Goal: Information Seeking & Learning: Learn about a topic

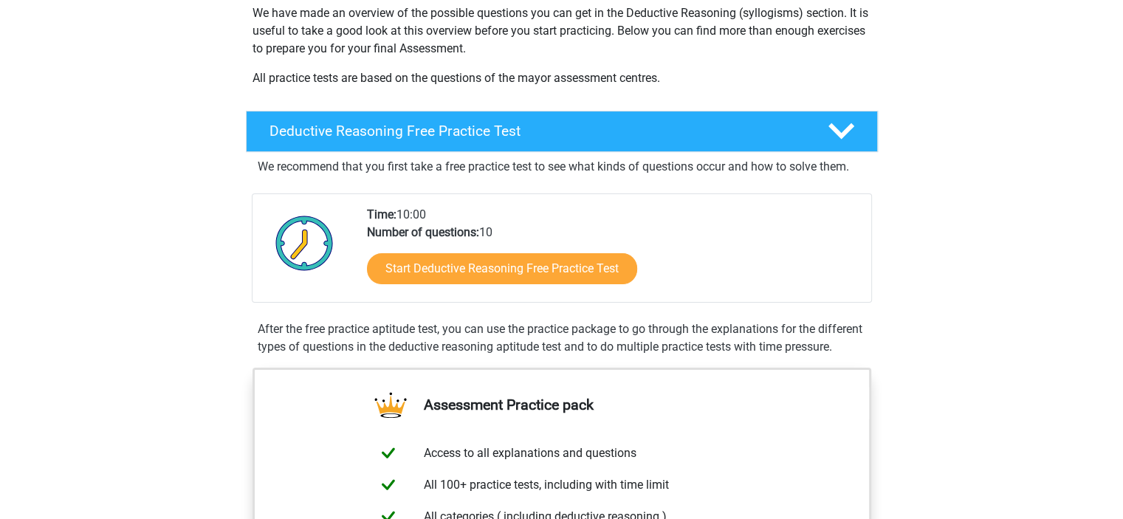
scroll to position [221, 0]
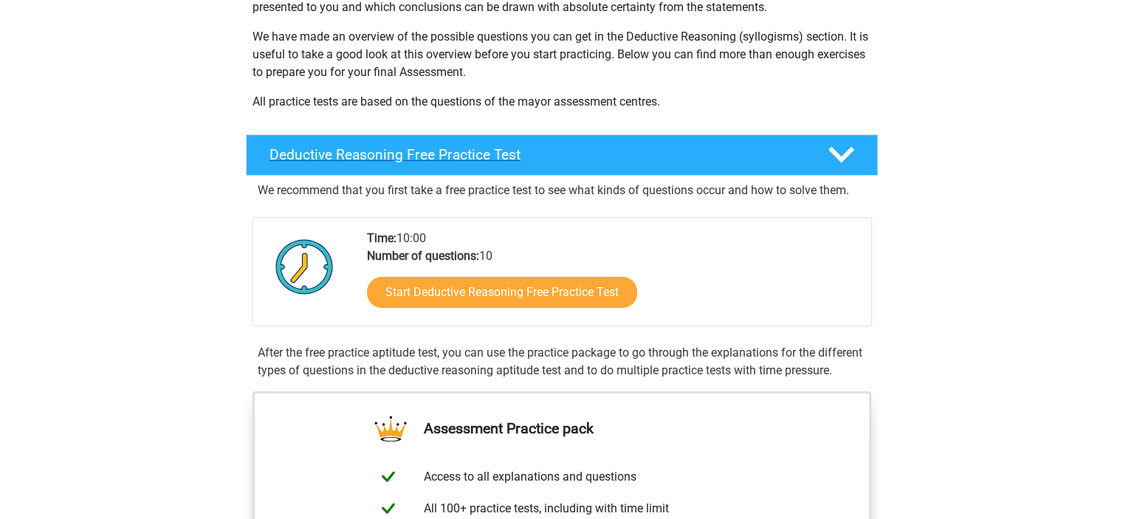
click at [487, 156] on h4 "Deductive Reasoning Free Practice Test" at bounding box center [536, 154] width 534 height 17
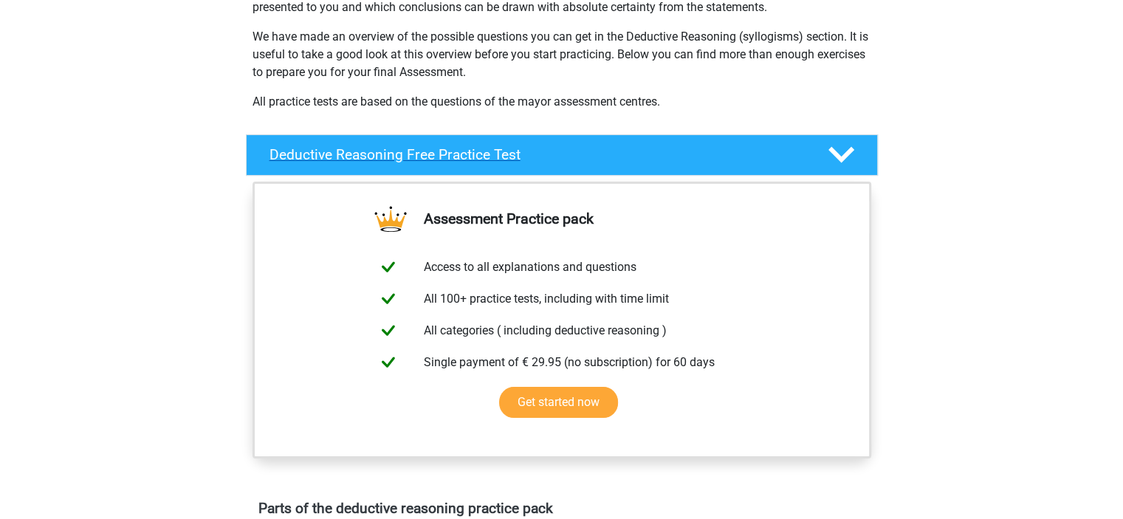
click at [487, 156] on h4 "Deductive Reasoning Free Practice Test" at bounding box center [536, 154] width 534 height 17
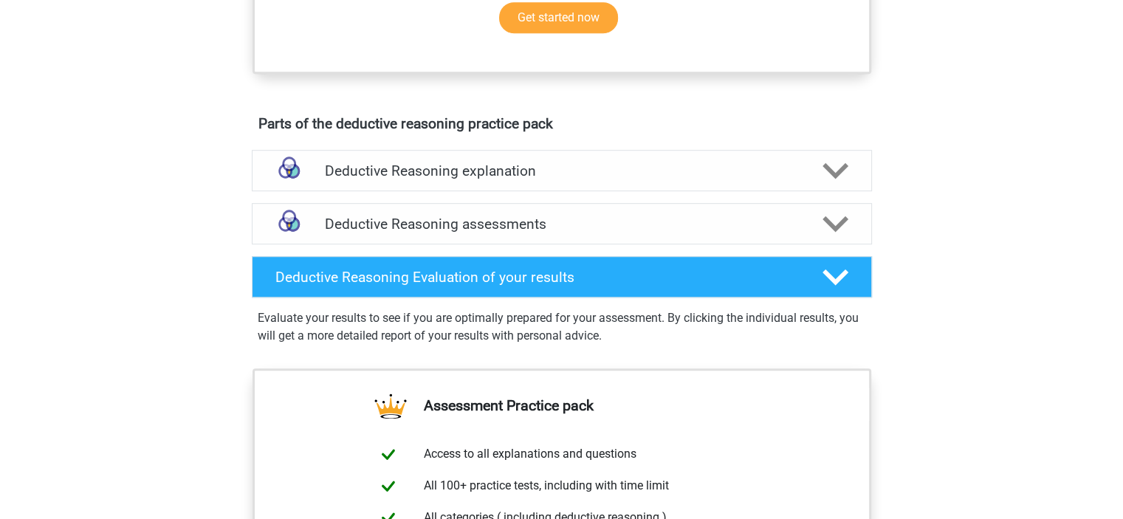
scroll to position [886, 0]
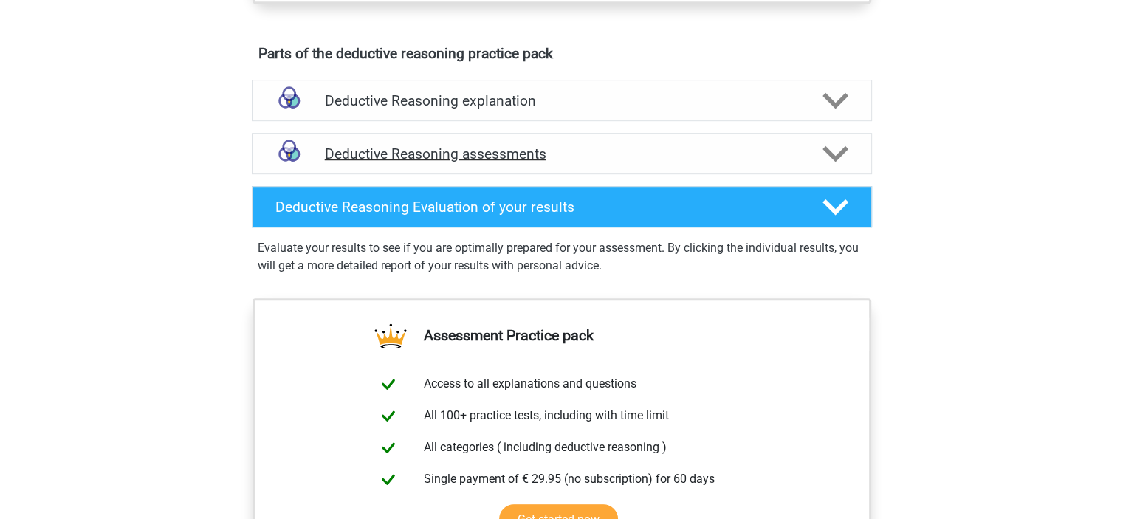
click at [610, 162] on h4 "Deductive Reasoning assessments" at bounding box center [562, 153] width 474 height 17
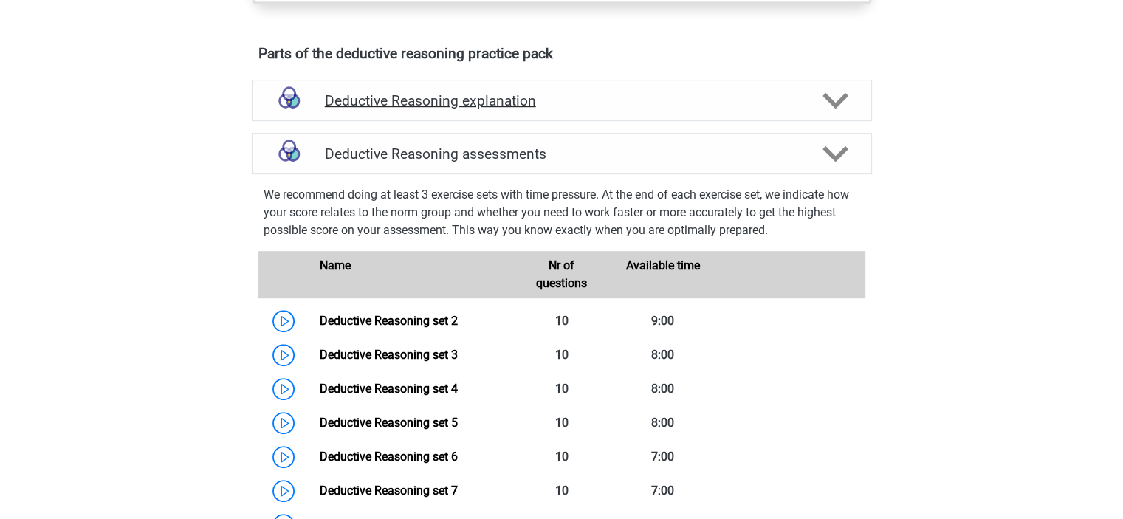
click at [636, 109] on h4 "Deductive Reasoning explanation" at bounding box center [562, 100] width 474 height 17
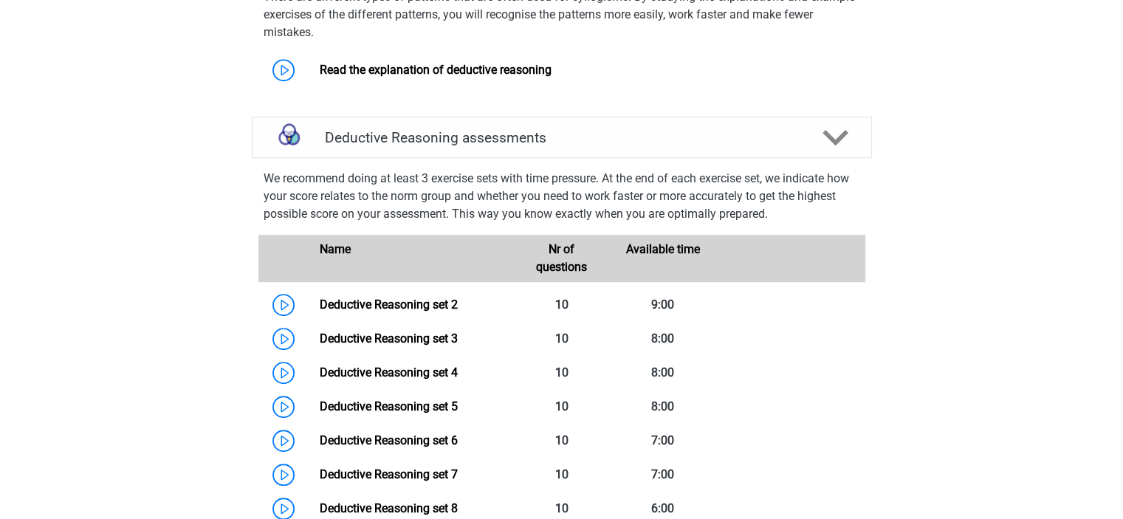
scroll to position [1033, 0]
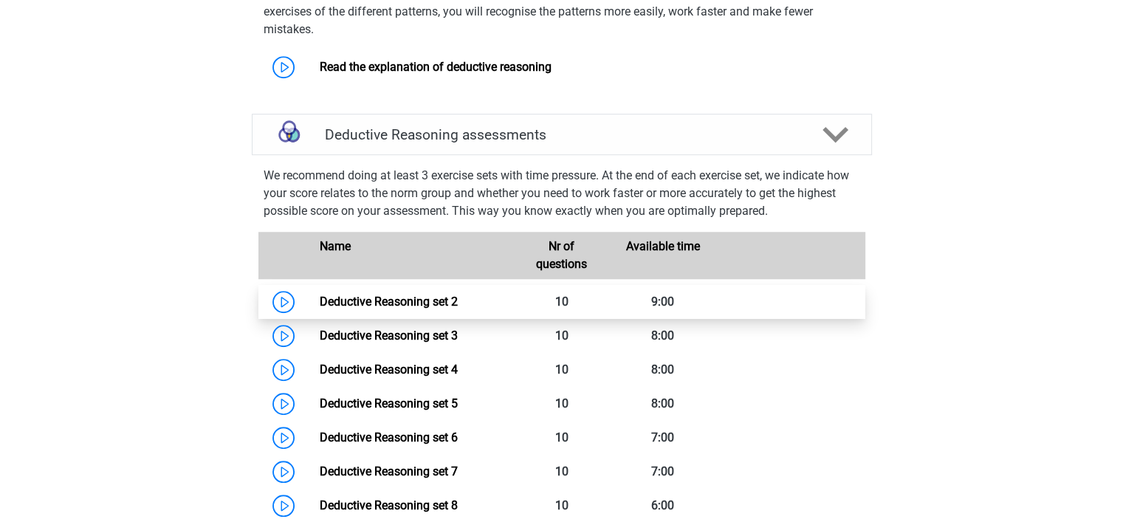
click at [320, 309] on link "Deductive Reasoning set 2" at bounding box center [389, 302] width 138 height 14
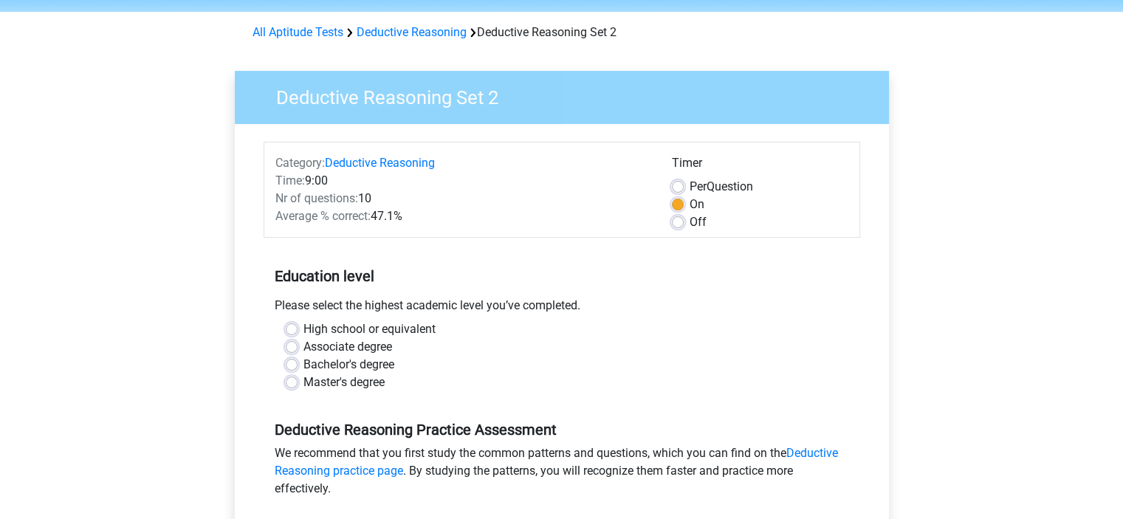
scroll to position [74, 0]
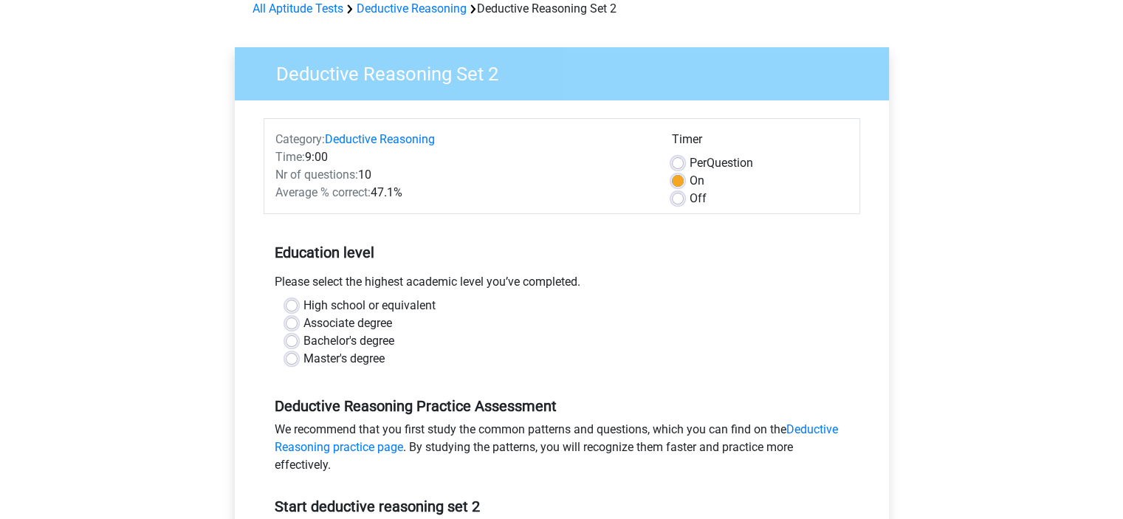
click at [303, 357] on label "Master's degree" at bounding box center [343, 359] width 81 height 18
click at [291, 357] on input "Master's degree" at bounding box center [292, 357] width 12 height 15
radio input "true"
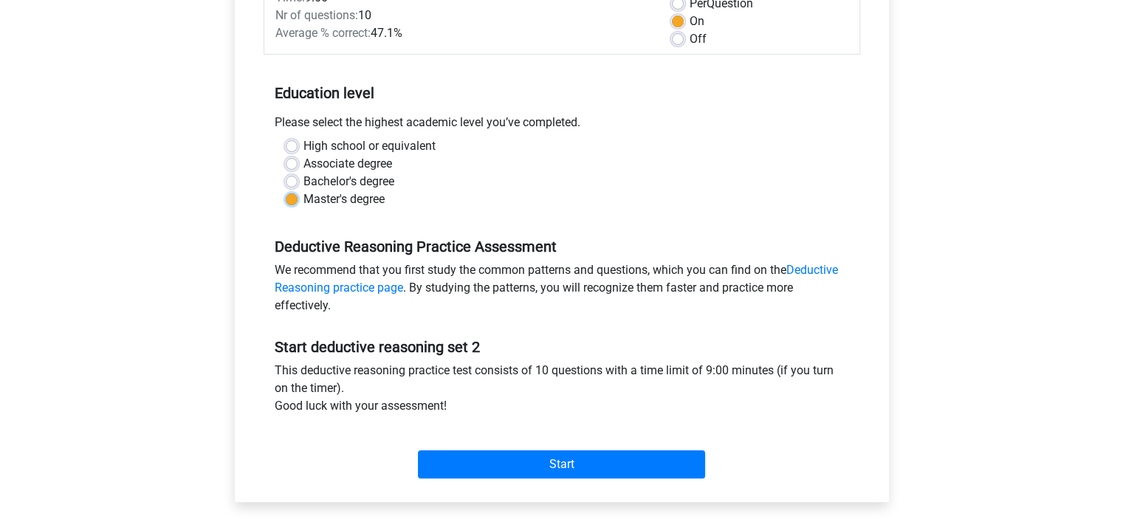
scroll to position [221, 0]
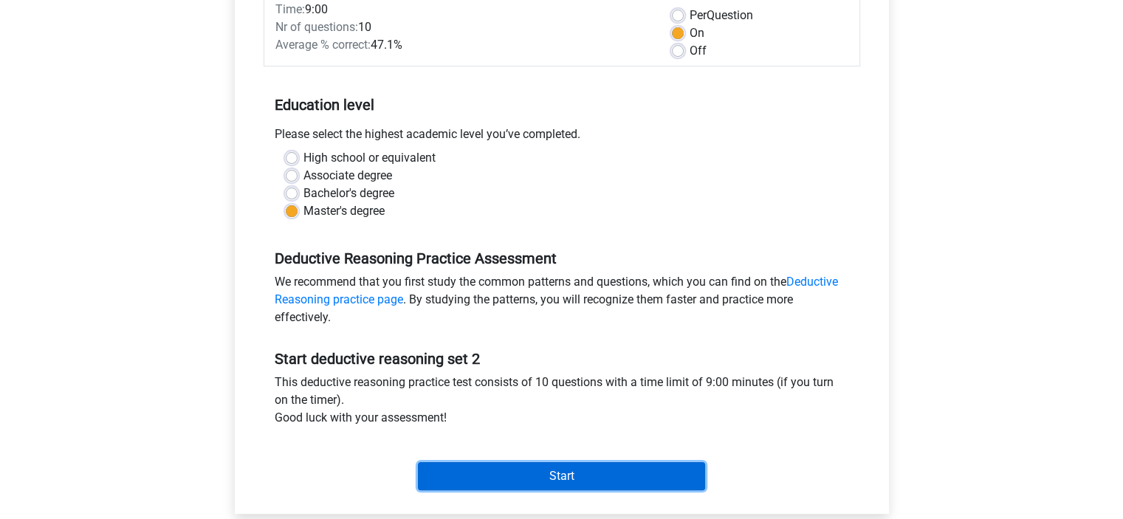
click at [590, 481] on input "Start" at bounding box center [561, 476] width 287 height 28
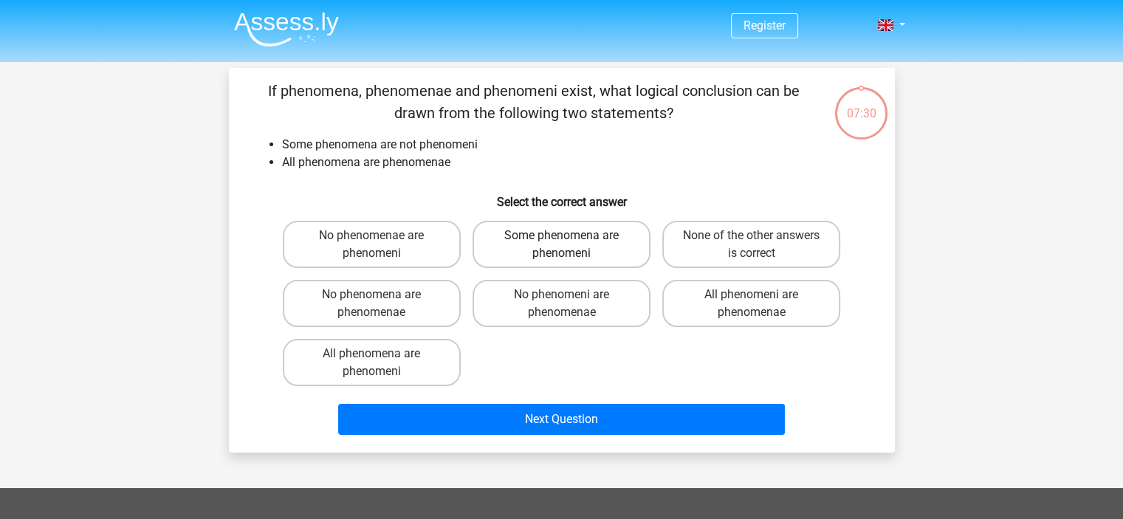
click at [577, 244] on label "Some phenomena are phenomeni" at bounding box center [561, 244] width 178 height 47
click at [571, 244] on input "Some phenomena are phenomeni" at bounding box center [566, 240] width 10 height 10
radio input "true"
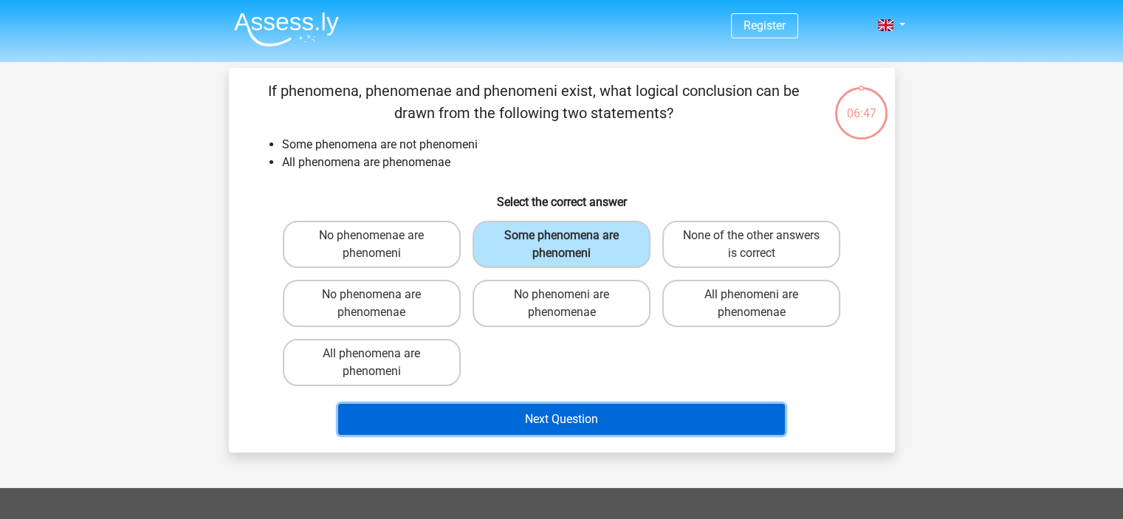
click at [640, 407] on button "Next Question" at bounding box center [561, 419] width 447 height 31
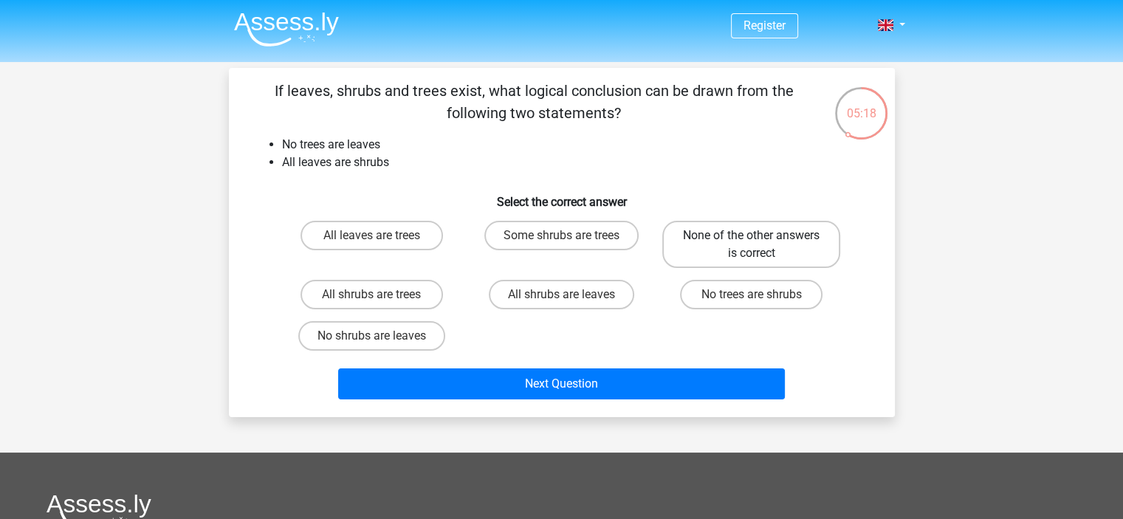
click at [762, 257] on label "None of the other answers is correct" at bounding box center [751, 244] width 178 height 47
click at [761, 245] on input "None of the other answers is correct" at bounding box center [756, 240] width 10 height 10
radio input "true"
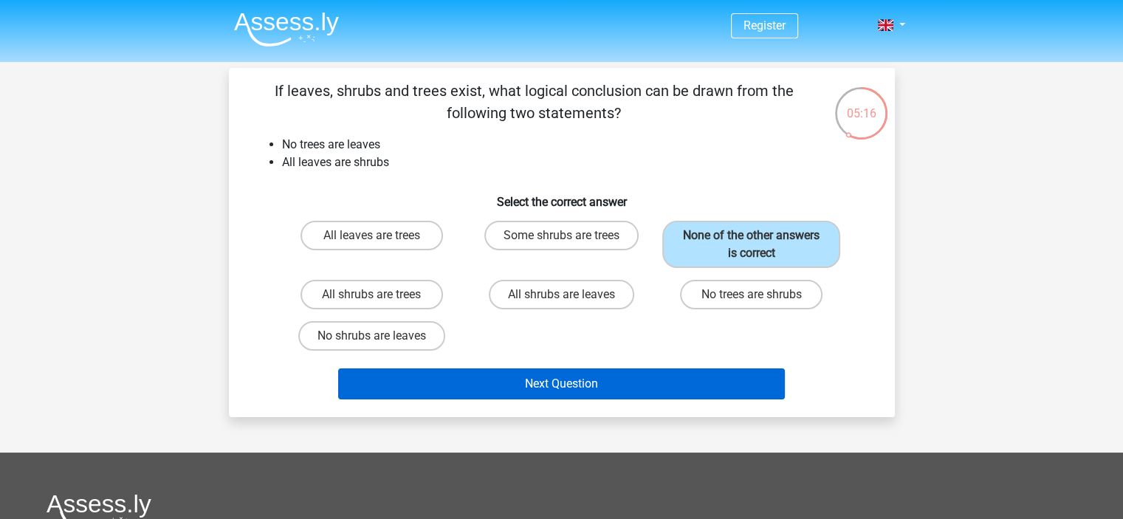
click at [605, 394] on div "Next Question" at bounding box center [562, 386] width 570 height 37
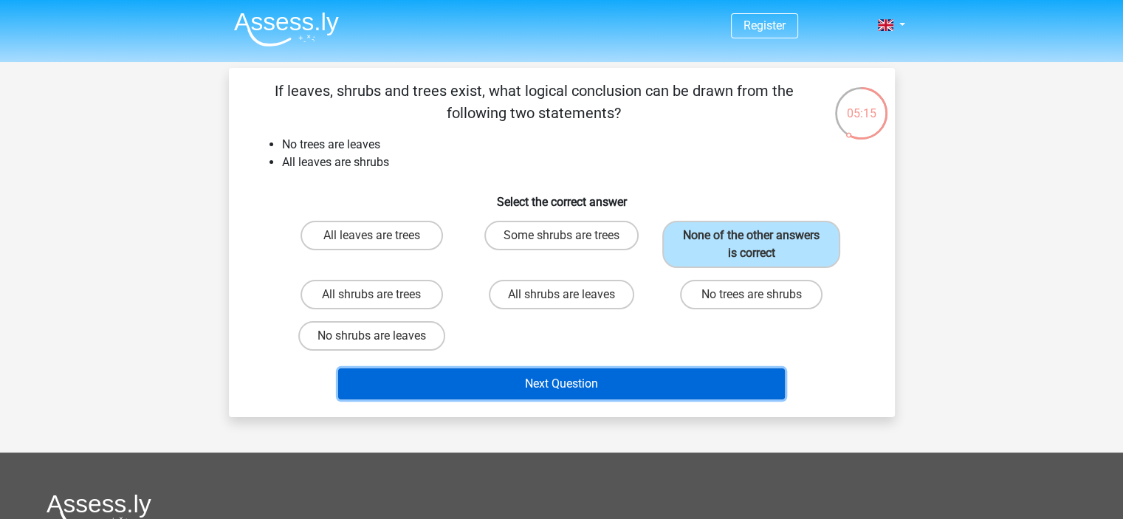
click at [595, 382] on button "Next Question" at bounding box center [561, 383] width 447 height 31
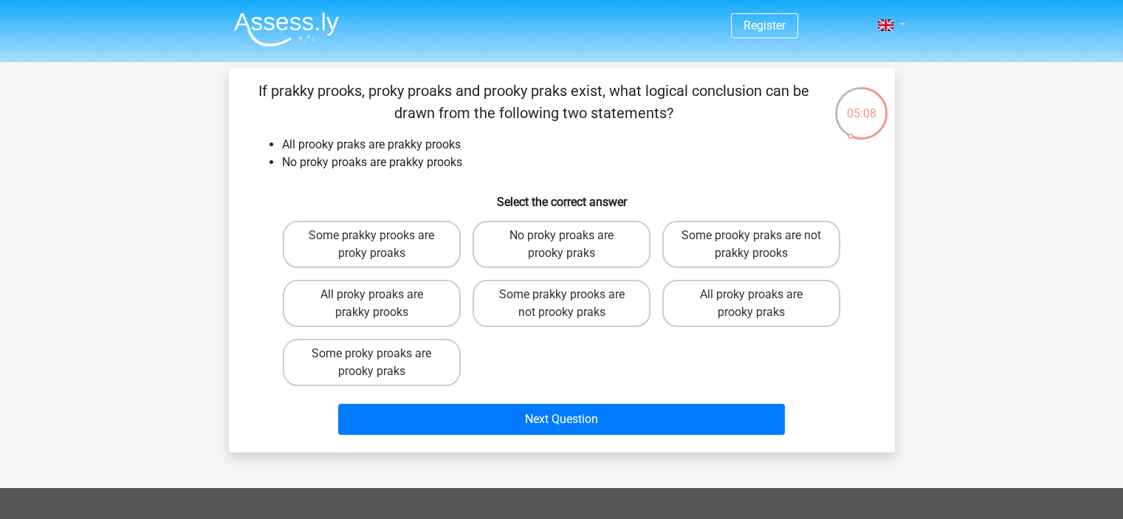
click at [894, 25] on link at bounding box center [887, 25] width 30 height 18
click at [845, 54] on link "Nederlands" at bounding box center [848, 59] width 102 height 24
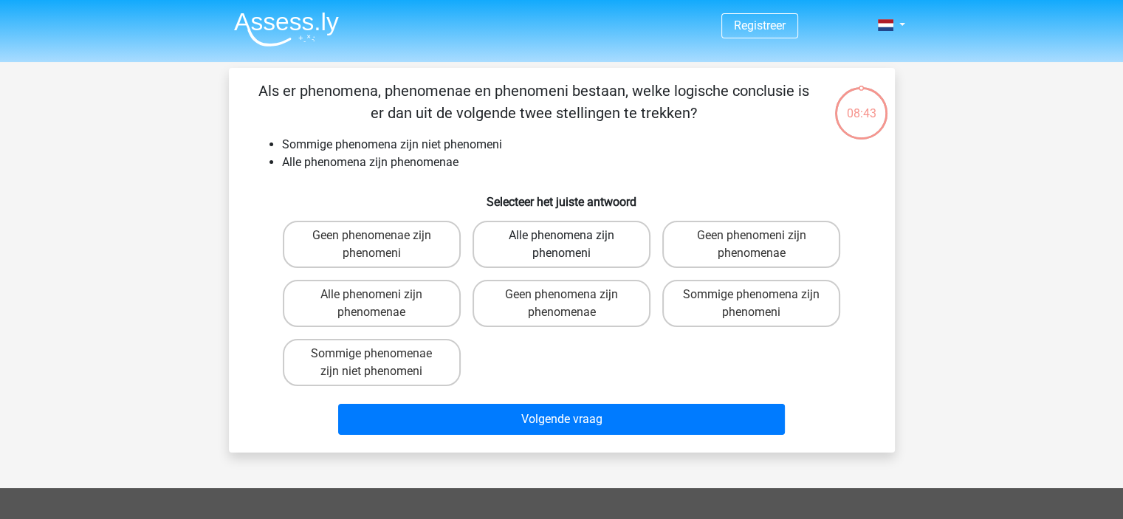
click at [545, 236] on label "Alle phenomena zijn phenomeni" at bounding box center [561, 244] width 178 height 47
click at [561, 236] on input "Alle phenomena zijn phenomeni" at bounding box center [566, 240] width 10 height 10
radio input "true"
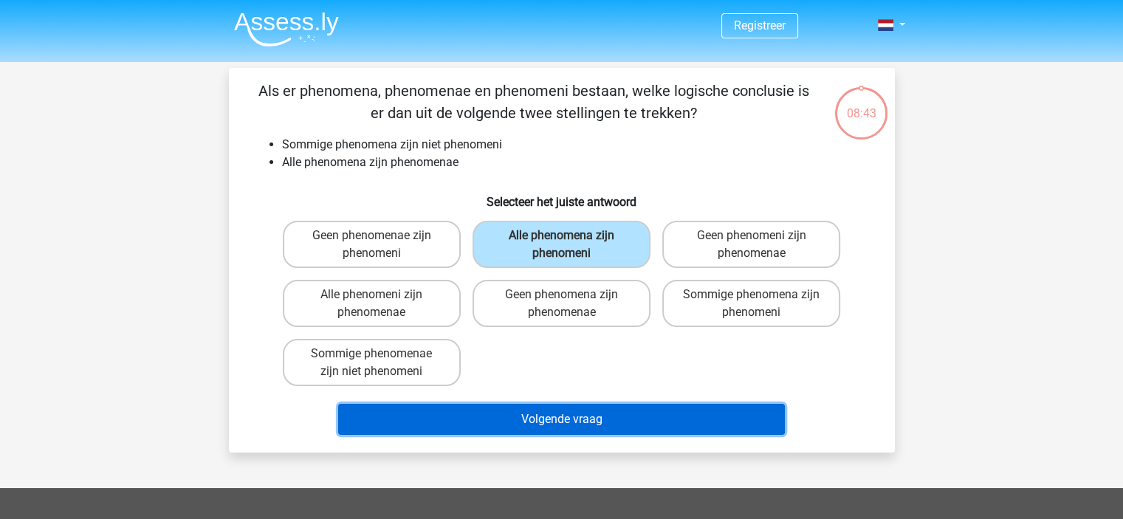
click at [568, 428] on button "Volgende vraag" at bounding box center [561, 419] width 447 height 31
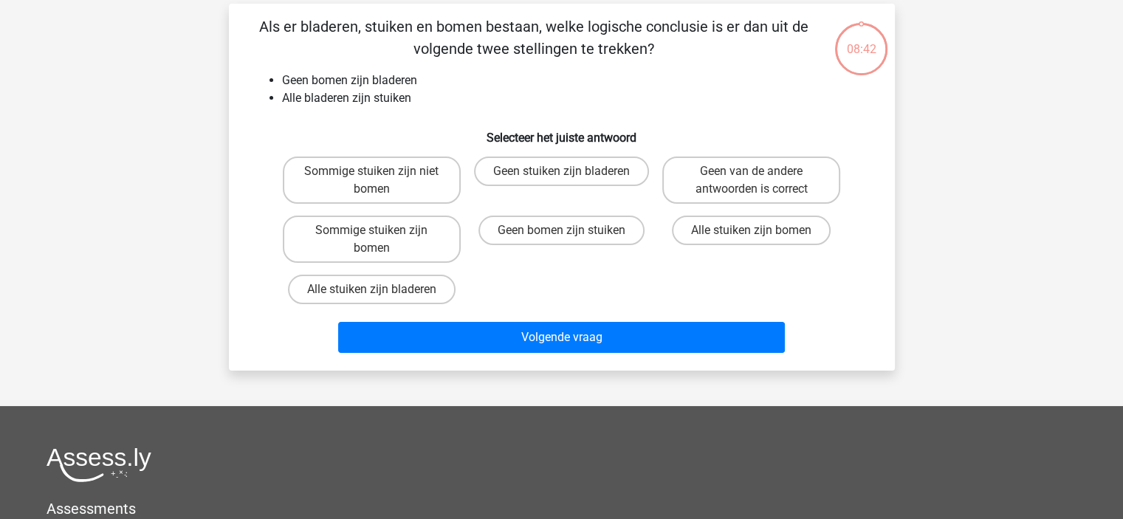
scroll to position [68, 0]
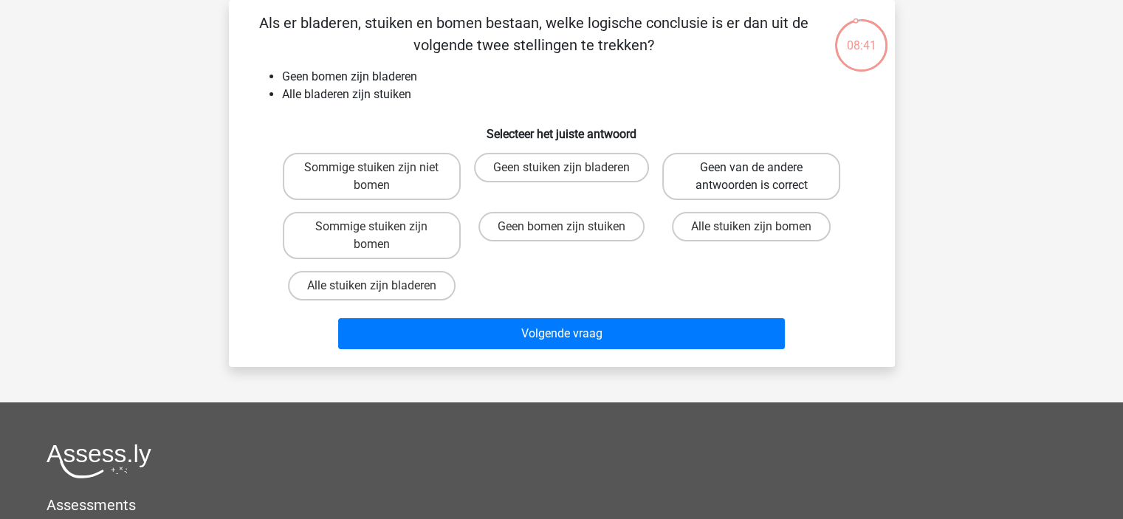
click at [762, 174] on label "Geen van de andere antwoorden is correct" at bounding box center [751, 176] width 178 height 47
click at [761, 174] on input "Geen van de andere antwoorden is correct" at bounding box center [756, 173] width 10 height 10
radio input "true"
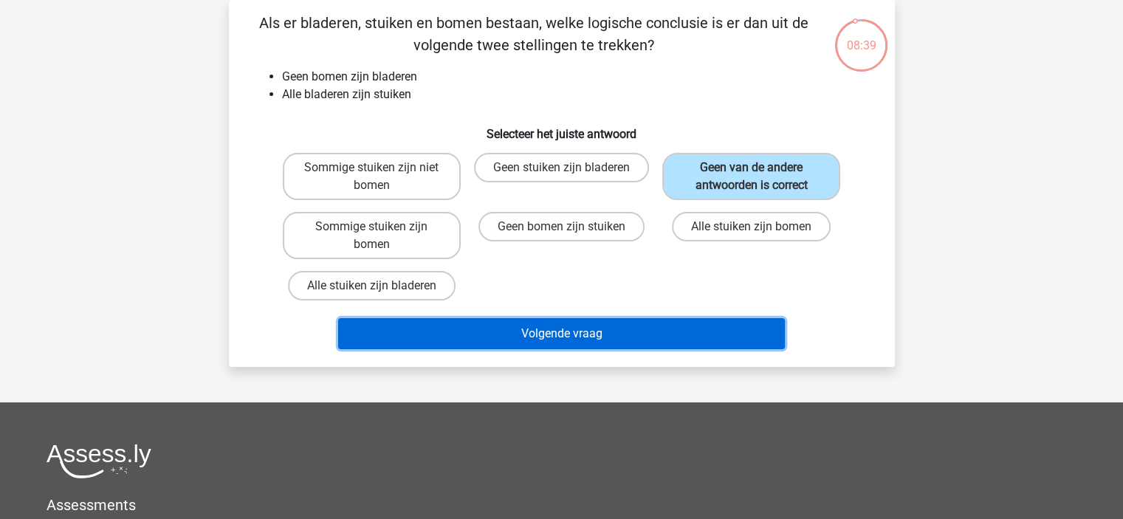
click at [676, 337] on button "Volgende vraag" at bounding box center [561, 333] width 447 height 31
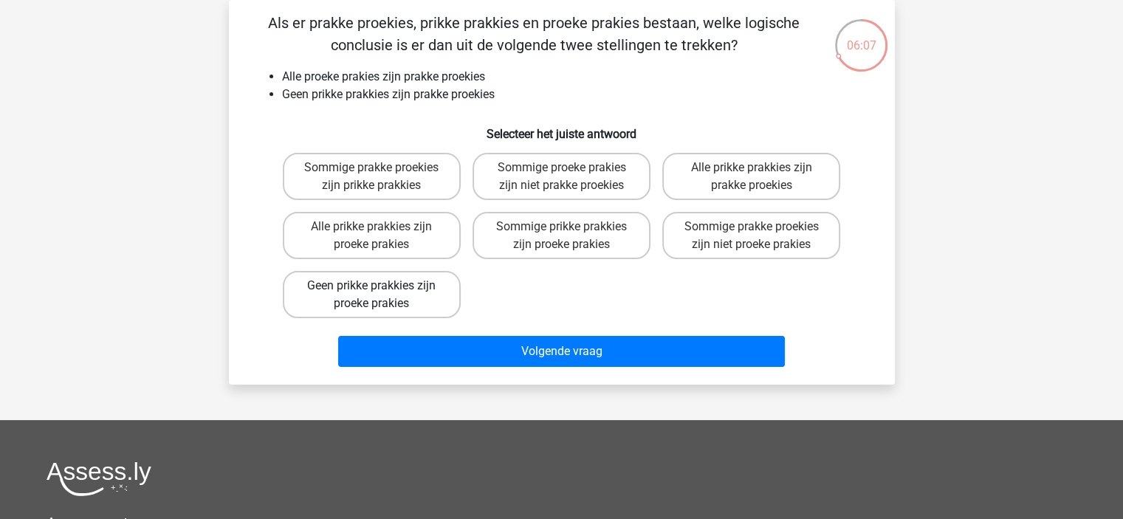
click at [389, 292] on label "Geen prikke prakkies zijn proeke prakies" at bounding box center [372, 294] width 178 height 47
click at [381, 292] on input "Geen prikke prakkies zijn proeke prakies" at bounding box center [376, 291] width 10 height 10
radio input "true"
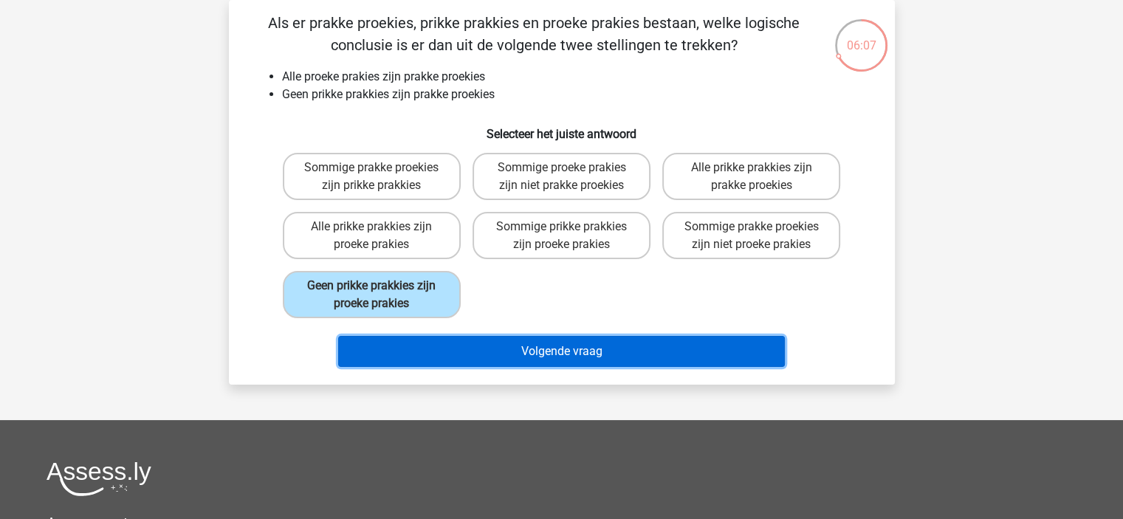
click at [550, 361] on button "Volgende vraag" at bounding box center [561, 351] width 447 height 31
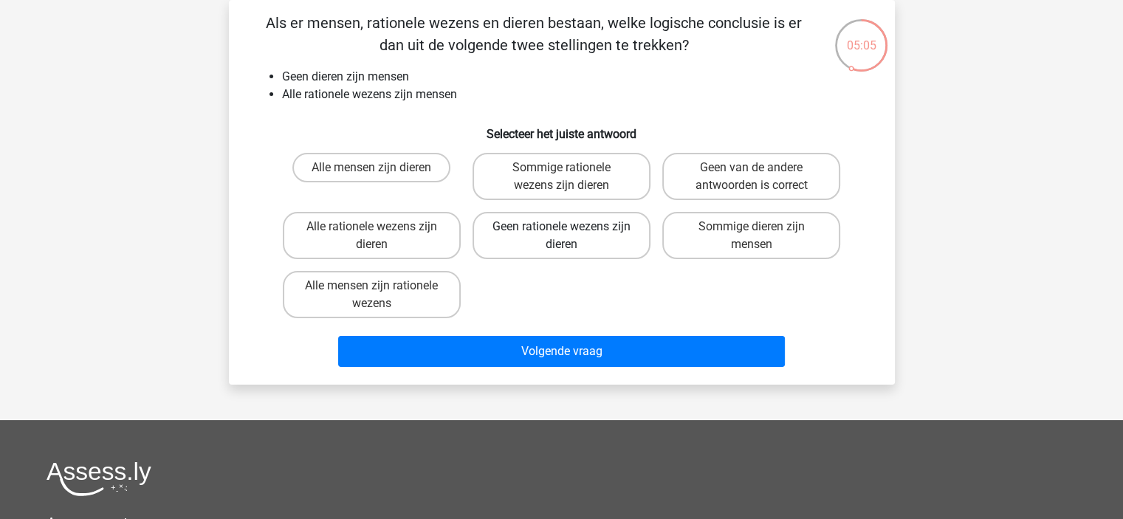
click at [593, 231] on label "Geen rationele wezens zijn dieren" at bounding box center [561, 235] width 178 height 47
click at [571, 231] on input "Geen rationele wezens zijn dieren" at bounding box center [566, 232] width 10 height 10
radio input "true"
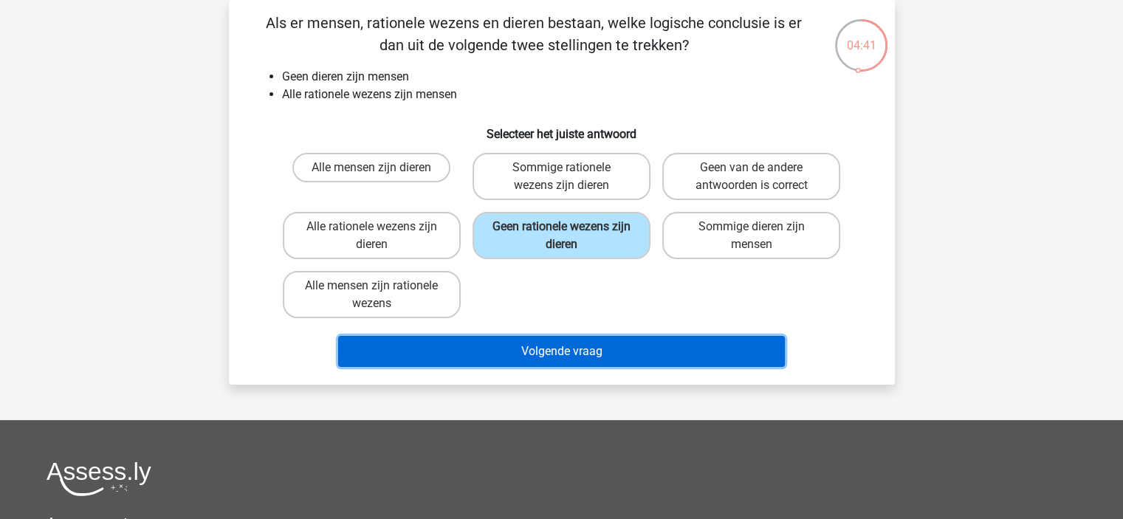
click at [598, 361] on button "Volgende vraag" at bounding box center [561, 351] width 447 height 31
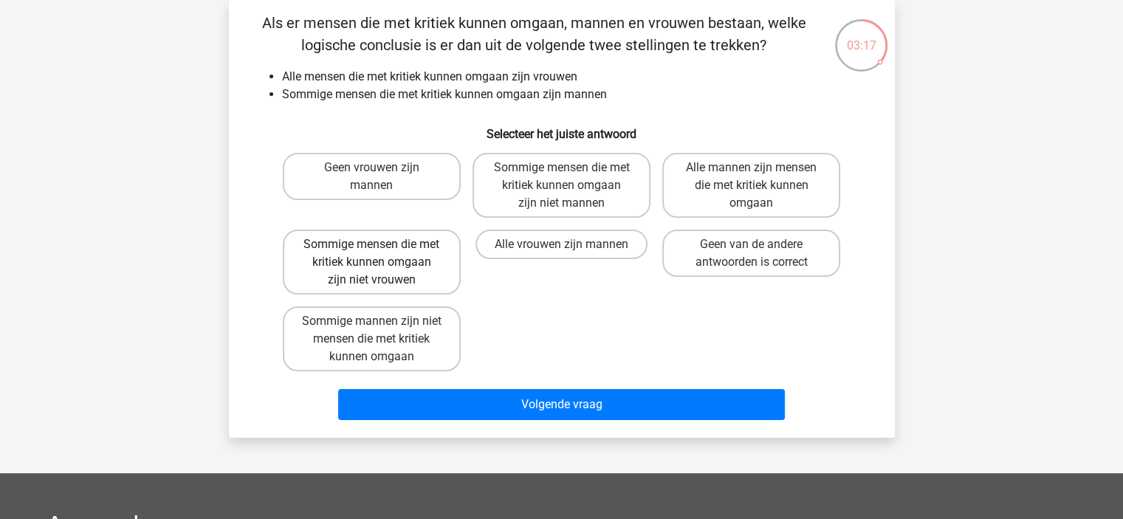
click at [436, 269] on label "Sommige mensen die met kritiek kunnen omgaan zijn niet vrouwen" at bounding box center [372, 262] width 178 height 65
click at [381, 254] on input "Sommige mensen die met kritiek kunnen omgaan zijn niet vrouwen" at bounding box center [376, 249] width 10 height 10
radio input "true"
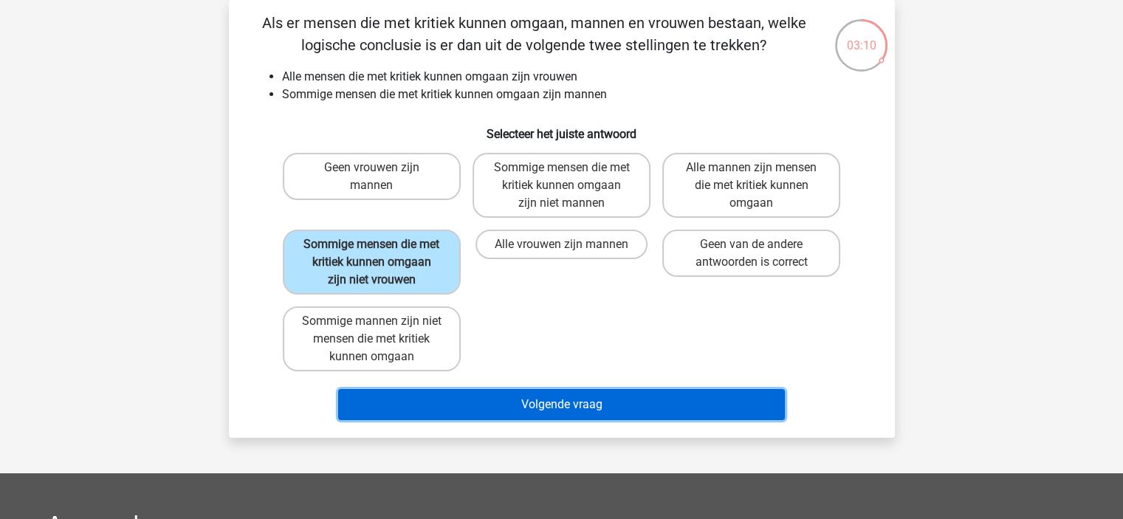
click at [597, 398] on button "Volgende vraag" at bounding box center [561, 404] width 447 height 31
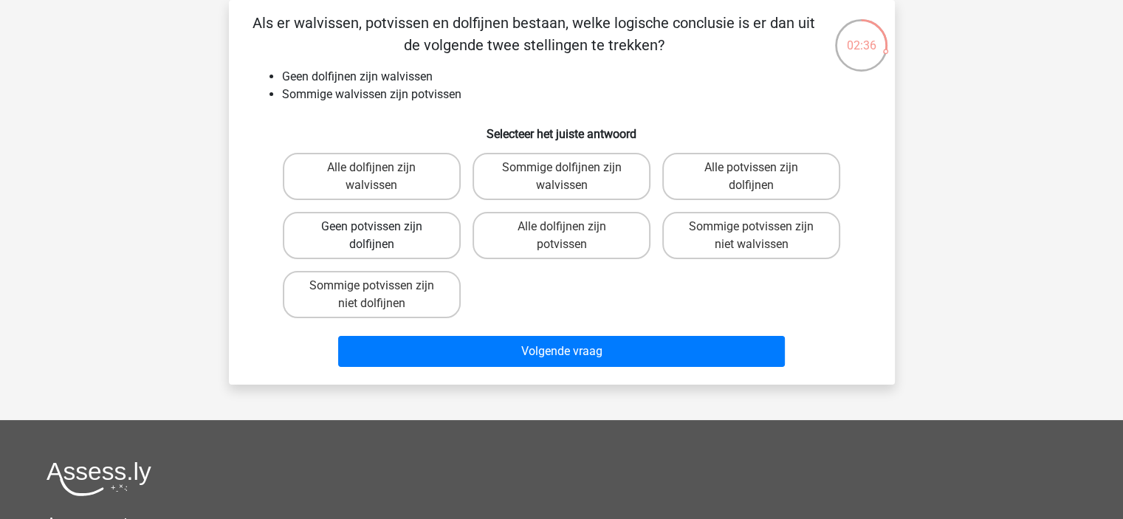
click at [384, 241] on label "Geen potvissen zijn dolfijnen" at bounding box center [372, 235] width 178 height 47
click at [381, 236] on input "Geen potvissen zijn dolfijnen" at bounding box center [376, 232] width 10 height 10
radio input "true"
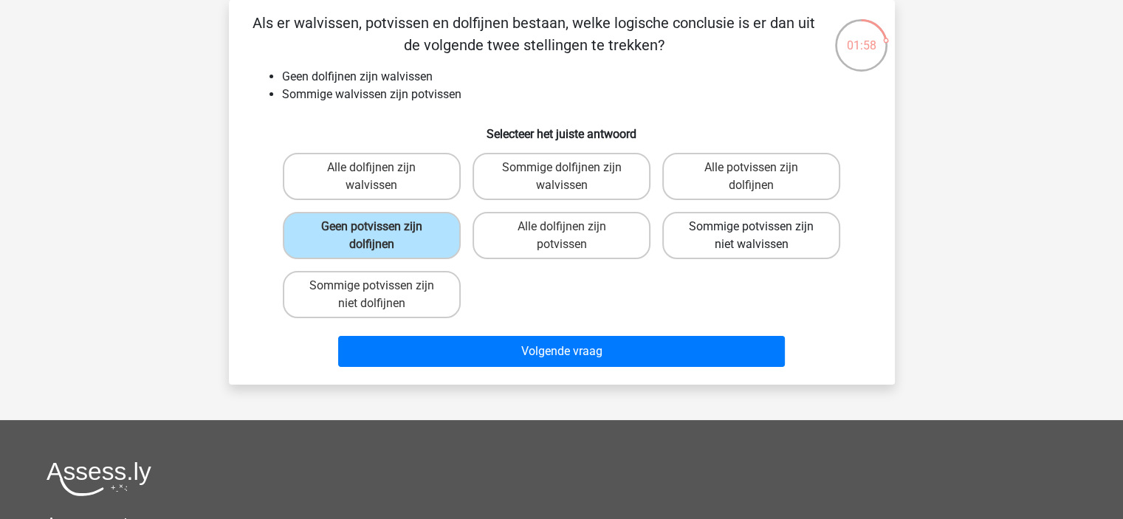
click at [784, 234] on label "Sommige potvissen zijn niet walvissen" at bounding box center [751, 235] width 178 height 47
click at [761, 234] on input "Sommige potvissen zijn niet walvissen" at bounding box center [756, 232] width 10 height 10
radio input "true"
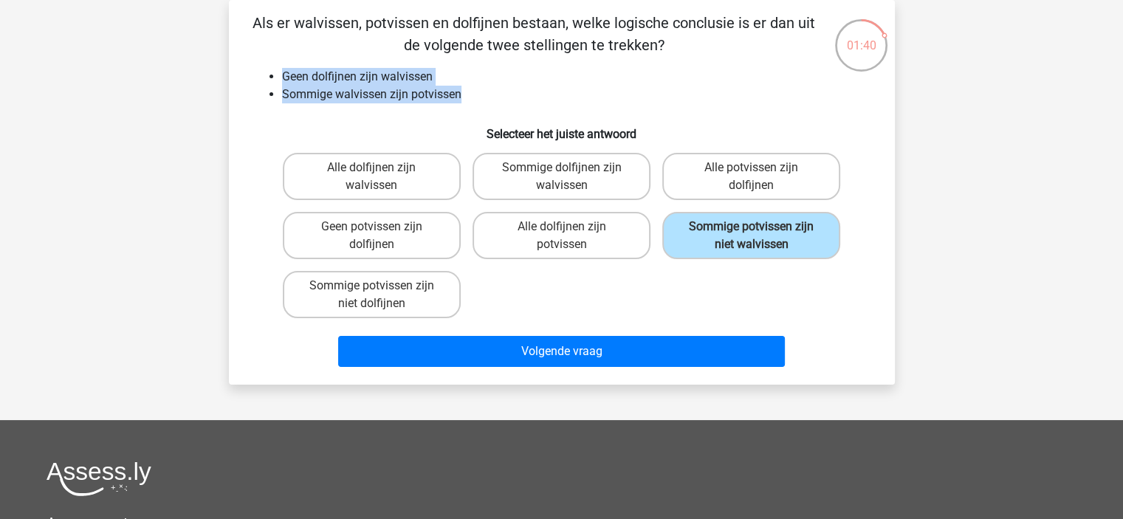
drag, startPoint x: 467, startPoint y: 94, endPoint x: 278, endPoint y: 66, distance: 191.8
click at [278, 66] on div "Als er walvissen, potvissen en dolfijnen bestaan, welke logische conclusie is e…" at bounding box center [562, 192] width 654 height 361
drag, startPoint x: 425, startPoint y: 297, endPoint x: 313, endPoint y: 114, distance: 214.7
click at [322, 131] on div "Als er walvissen, potvissen en dolfijnen bestaan, welke logische conclusie is e…" at bounding box center [562, 192] width 654 height 361
click at [1004, 212] on div "Registreer Nederlands English" at bounding box center [561, 371] width 1123 height 878
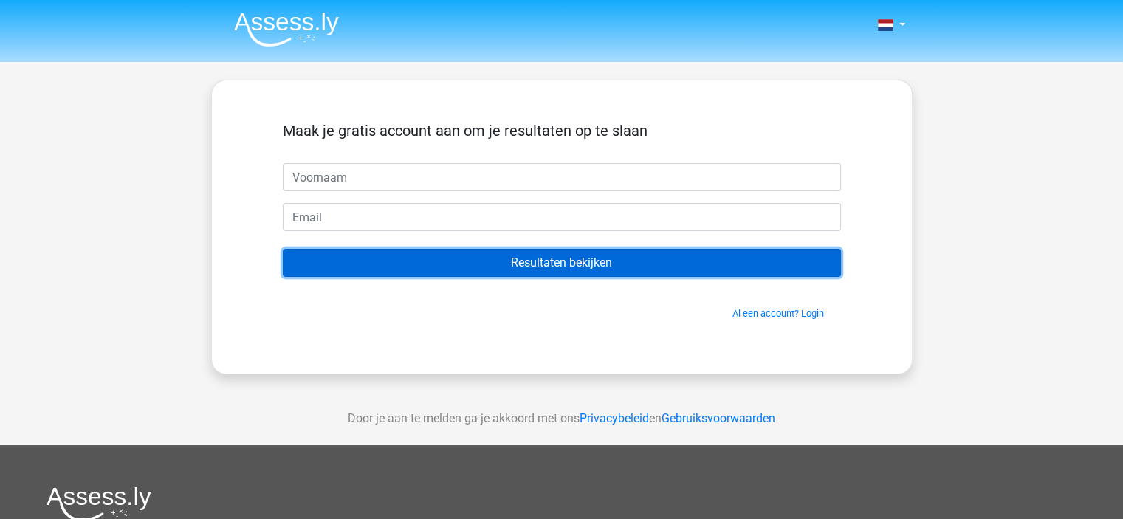
click at [562, 265] on input "Resultaten bekijken" at bounding box center [562, 263] width 558 height 28
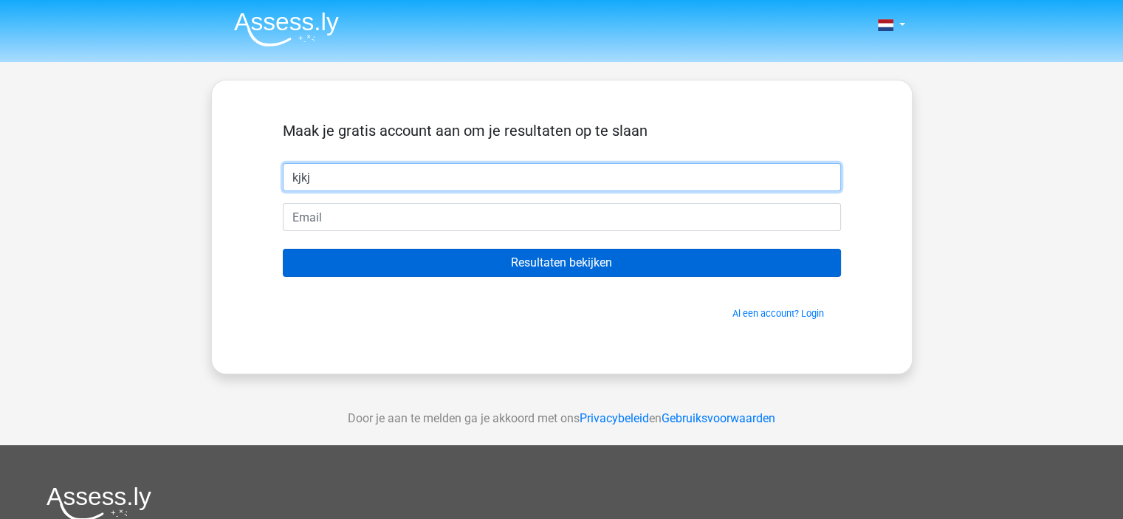
type input "kjkj"
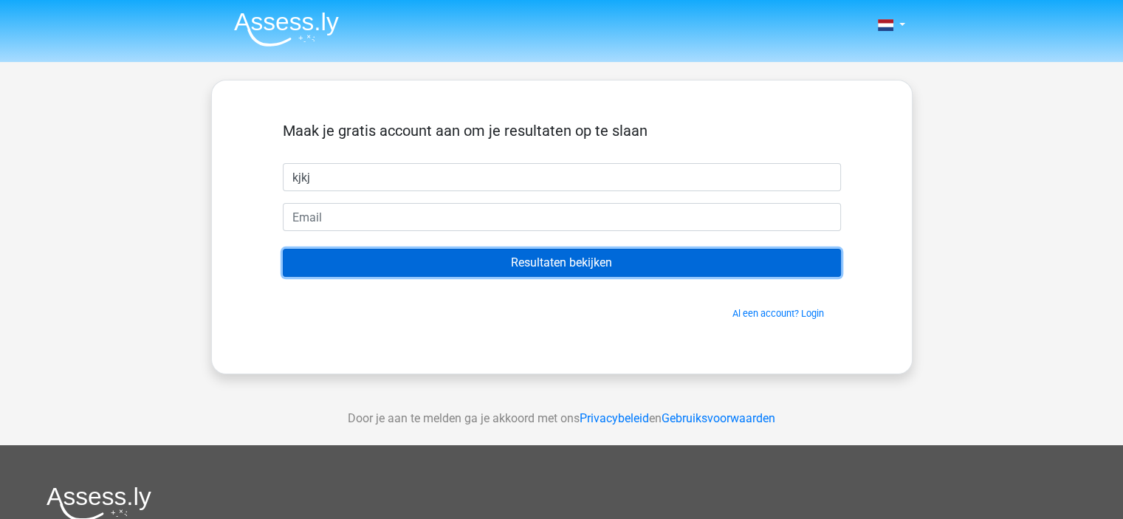
click at [552, 269] on input "Resultaten bekijken" at bounding box center [562, 263] width 558 height 28
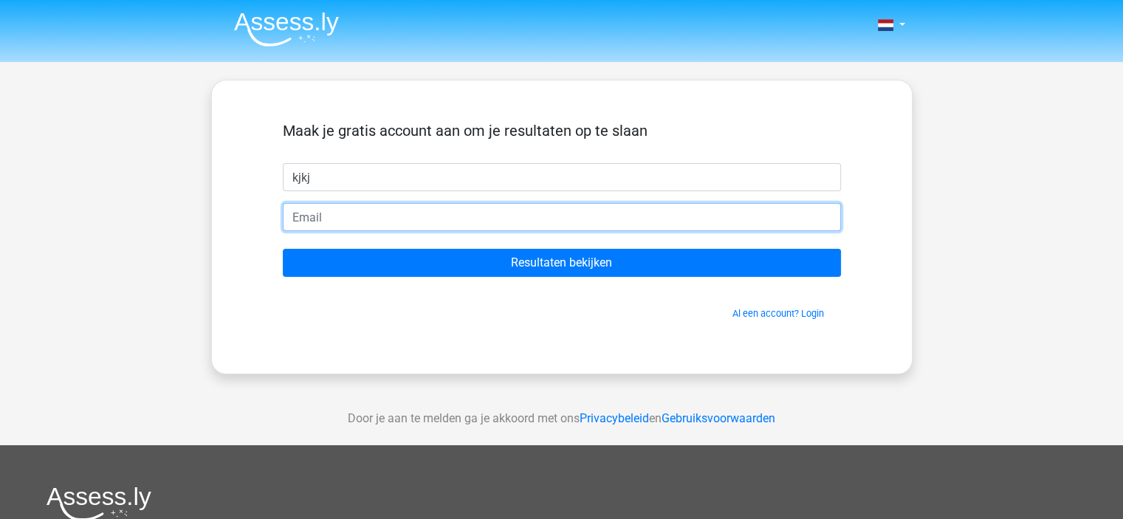
click at [408, 221] on input "email" at bounding box center [562, 217] width 558 height 28
drag, startPoint x: 482, startPoint y: 212, endPoint x: 131, endPoint y: 179, distance: 352.1
click at [131, 179] on div "Nederlands English" at bounding box center [561, 417] width 1123 height 835
type input "[EMAIL_ADDRESS][DOMAIN_NAME]"
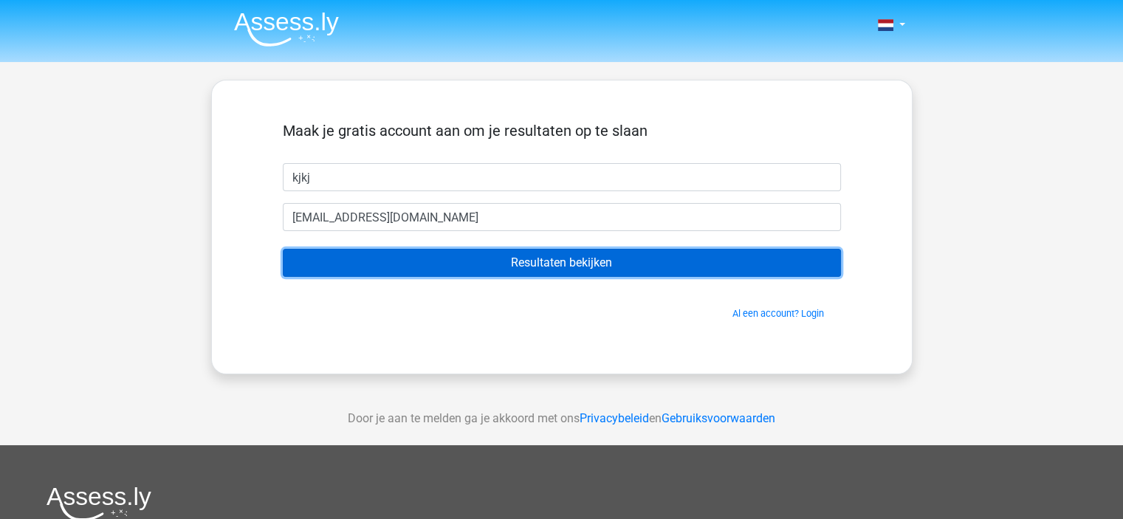
click at [557, 263] on input "Resultaten bekijken" at bounding box center [562, 263] width 558 height 28
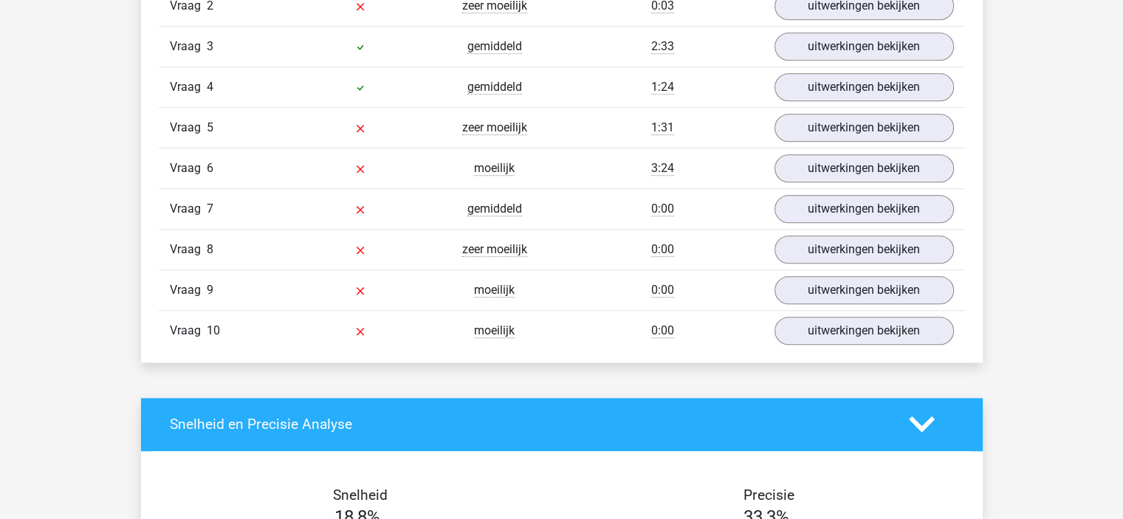
scroll to position [1255, 0]
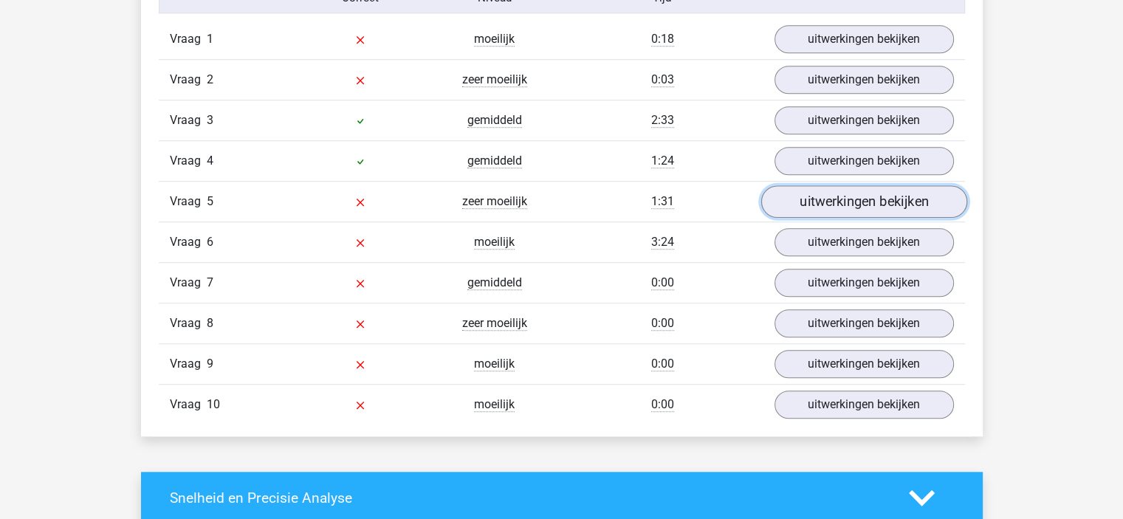
click at [856, 191] on link "uitwerkingen bekijken" at bounding box center [863, 201] width 206 height 32
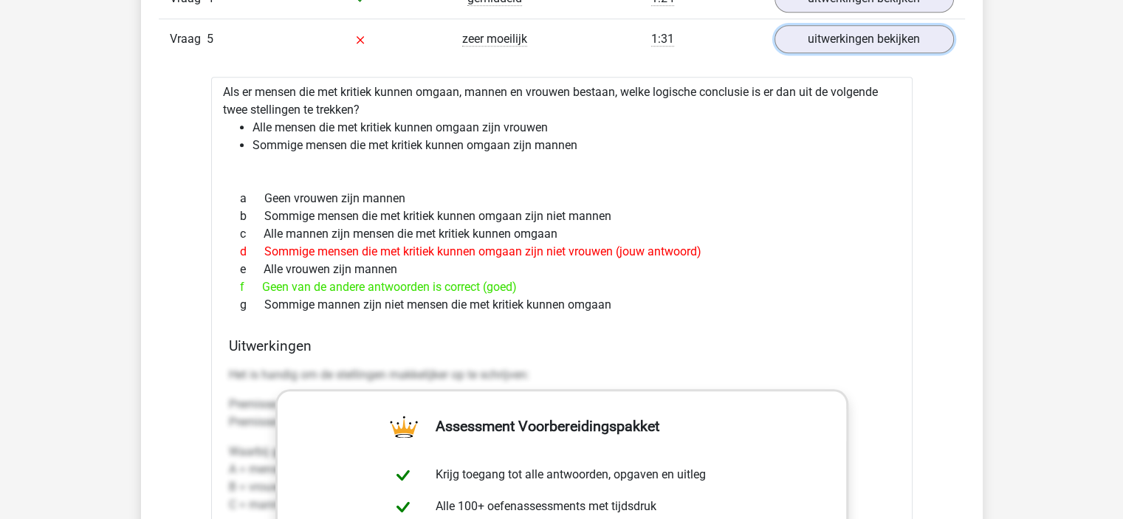
scroll to position [1403, 0]
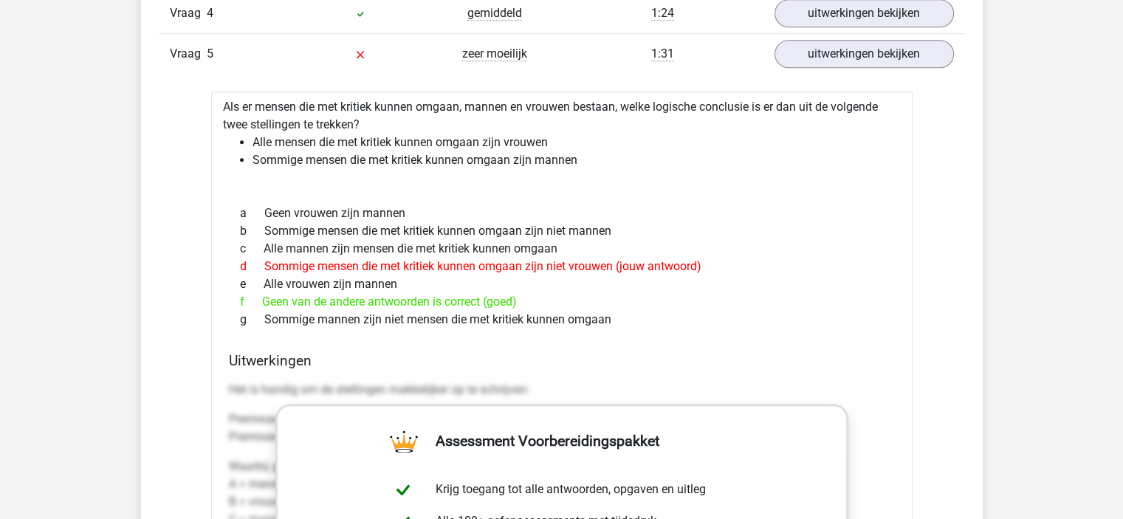
drag, startPoint x: 596, startPoint y: 309, endPoint x: 212, endPoint y: 109, distance: 432.8
click at [212, 109] on div "Als er mensen die met kritiek kunnen omgaan, mannen en vrouwen bestaan, welke l…" at bounding box center [561, 489] width 701 height 794
copy div "Als er mensen die met kritiek kunnen omgaan, mannen en vrouwen bestaan, welke l…"
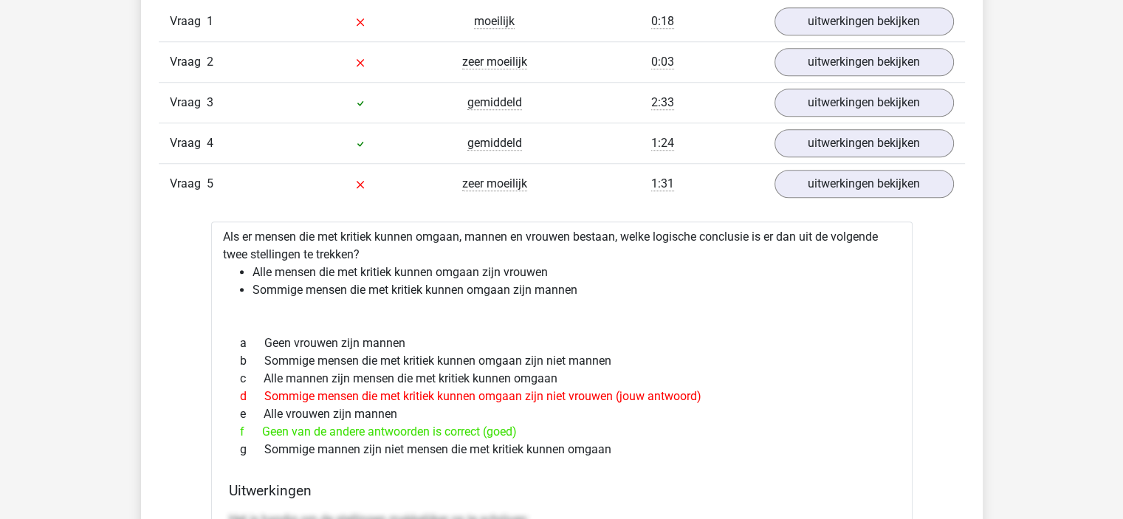
scroll to position [1107, 0]
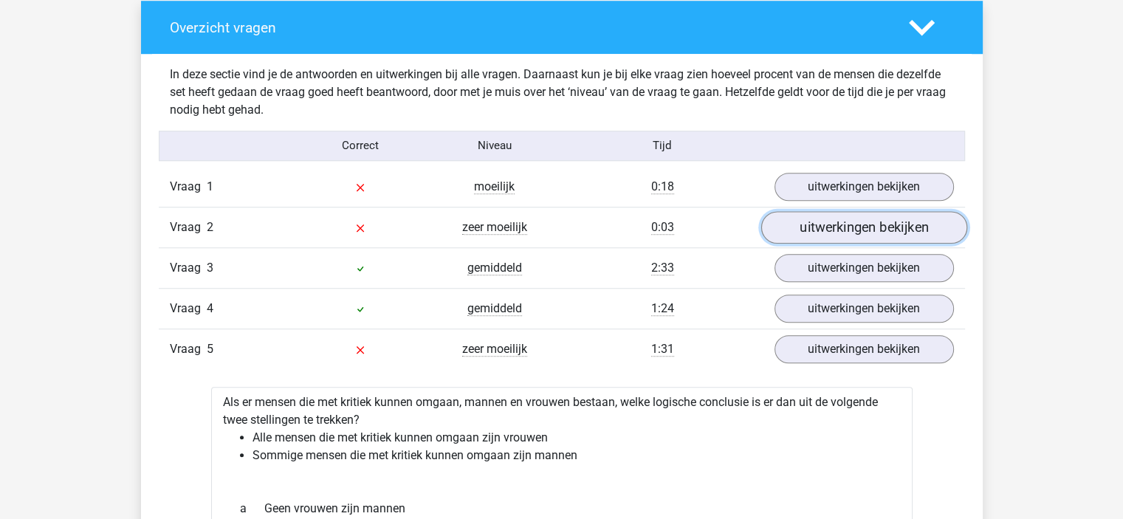
click at [836, 223] on link "uitwerkingen bekijken" at bounding box center [863, 227] width 206 height 32
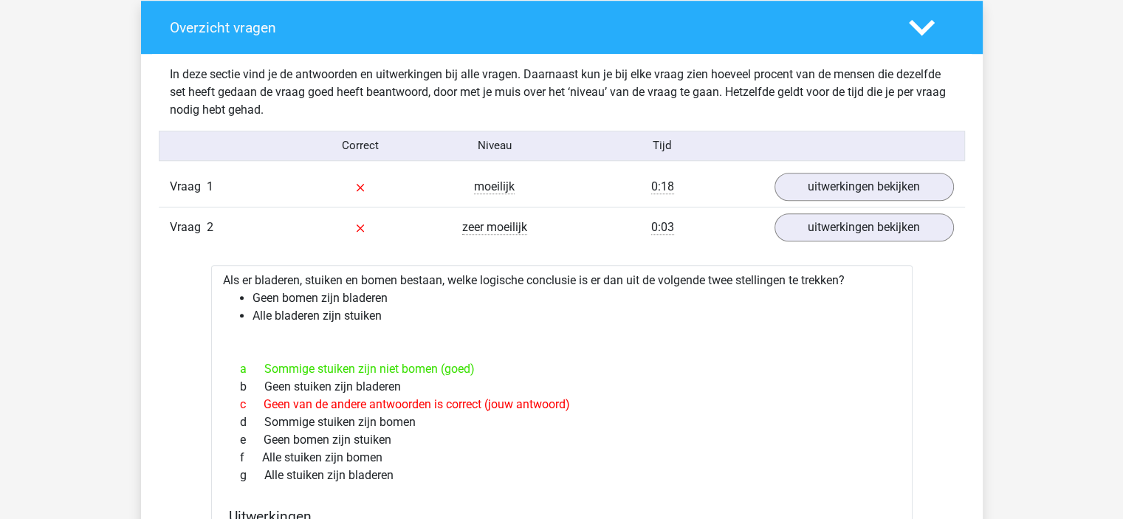
drag, startPoint x: 395, startPoint y: 477, endPoint x: 209, endPoint y: 280, distance: 271.0
copy div "Als er bladeren, stuiken en bomen bestaan, welke logische conclusie is er dan u…"
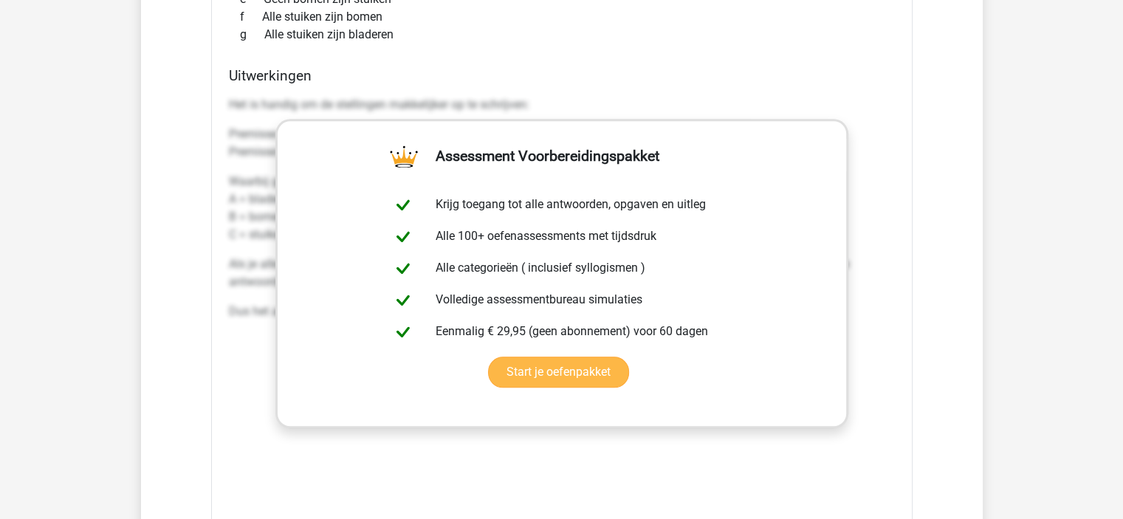
scroll to position [1550, 0]
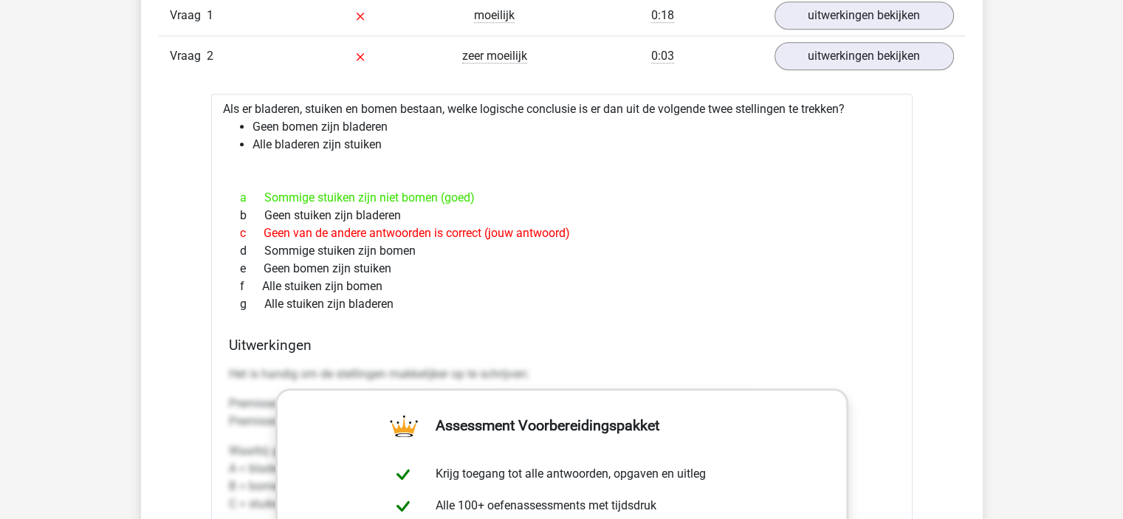
scroll to position [1181, 0]
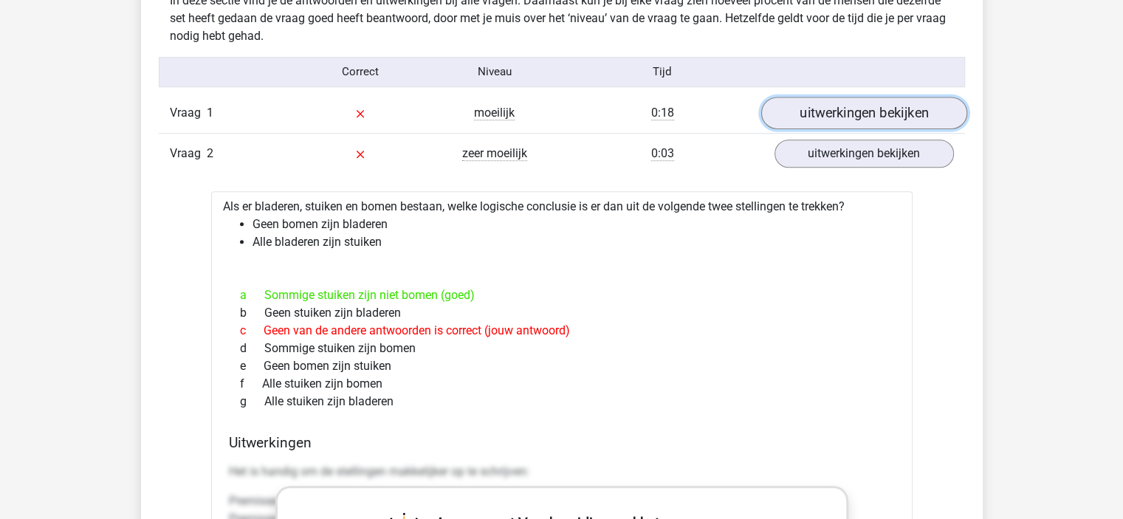
click at [805, 123] on link "uitwerkingen bekijken" at bounding box center [863, 113] width 206 height 32
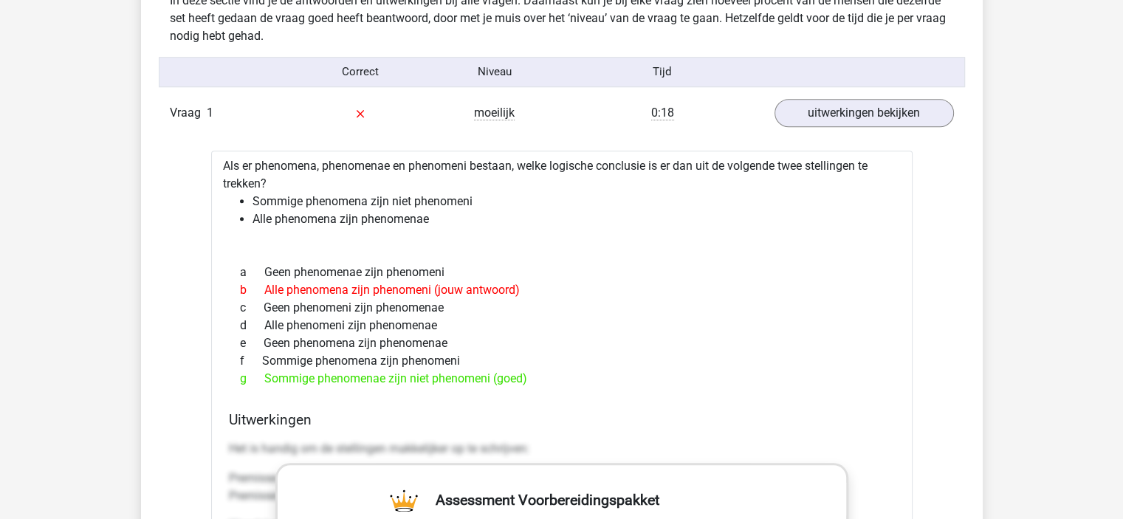
drag, startPoint x: 446, startPoint y: 378, endPoint x: 229, endPoint y: 212, distance: 273.3
drag, startPoint x: 229, startPoint y: 212, endPoint x: 822, endPoint y: 312, distance: 601.2
click at [822, 312] on div "c Geen phenomeni zijn phenomenae" at bounding box center [562, 308] width 666 height 18
click at [566, 387] on div "a Geen phenomenae zijn phenomeni b Alle phenomena zijn phenomeni (jouw antwoord…" at bounding box center [562, 326] width 666 height 136
drag, startPoint x: 540, startPoint y: 383, endPoint x: 204, endPoint y: 152, distance: 408.3
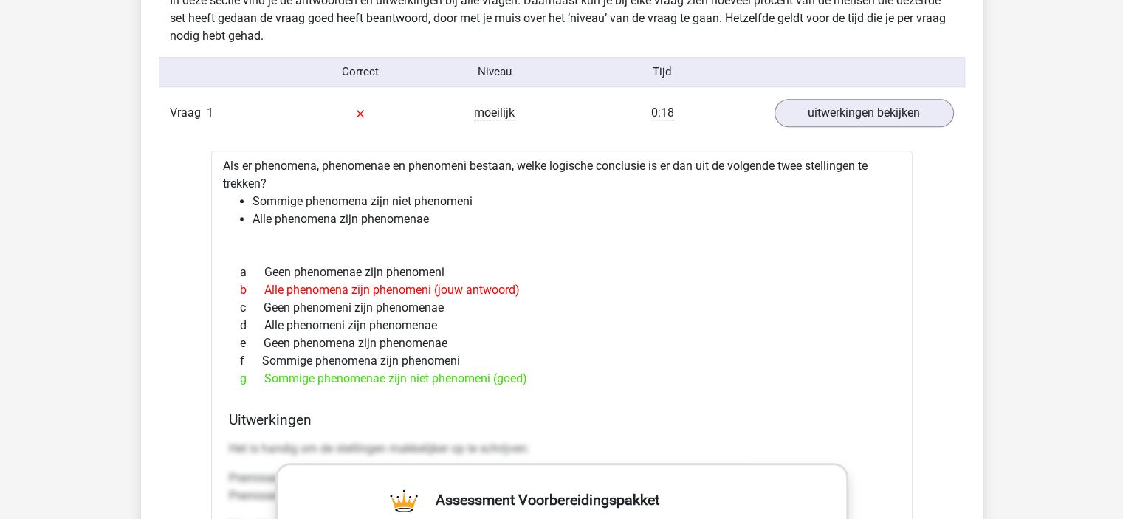
copy div "Als er phenomena, phenomenae en phenomeni bestaan, welke logische conclusie is …"
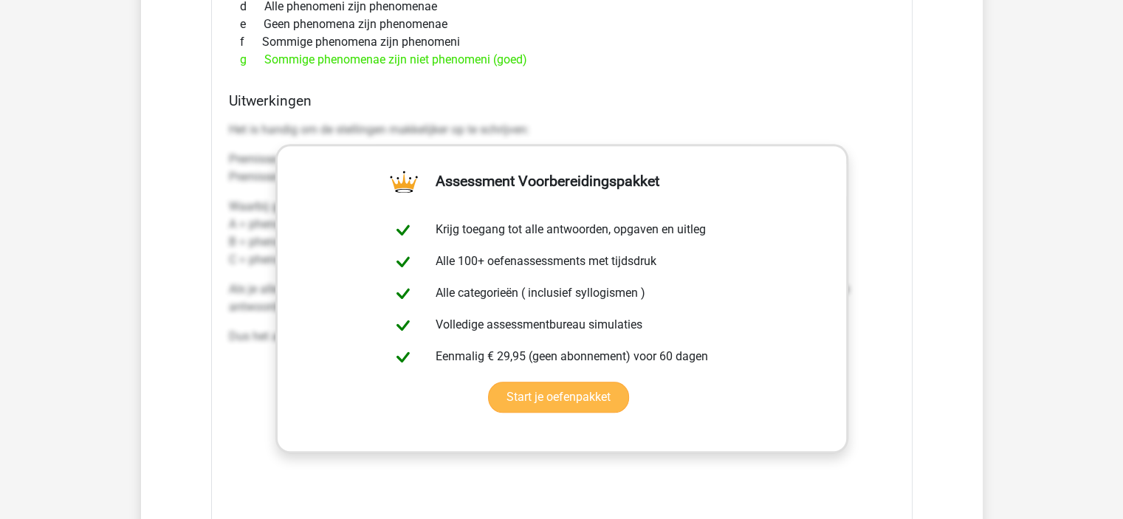
scroll to position [1329, 0]
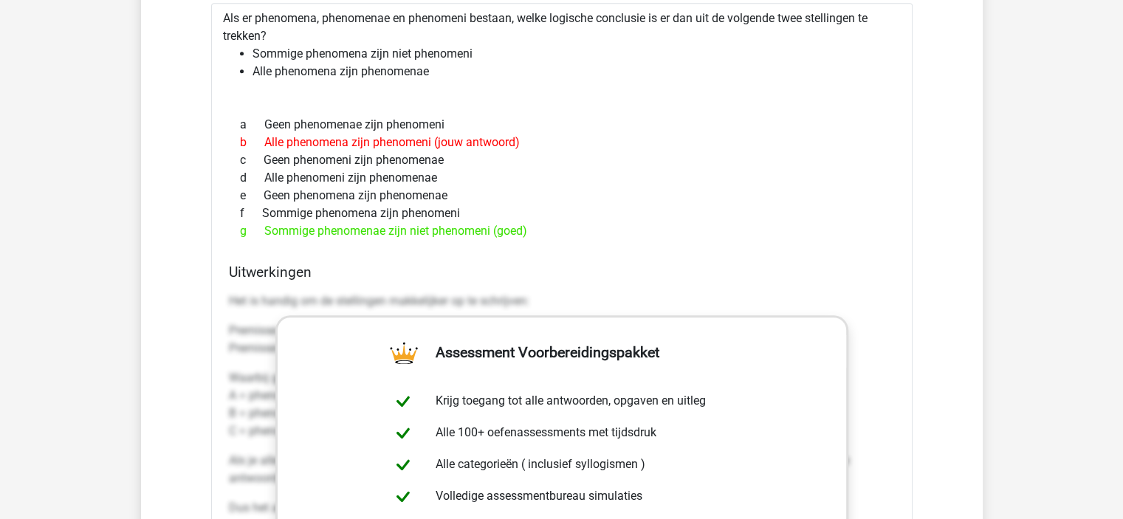
click at [593, 202] on div "e Geen phenomena zijn phenomenae" at bounding box center [562, 196] width 666 height 18
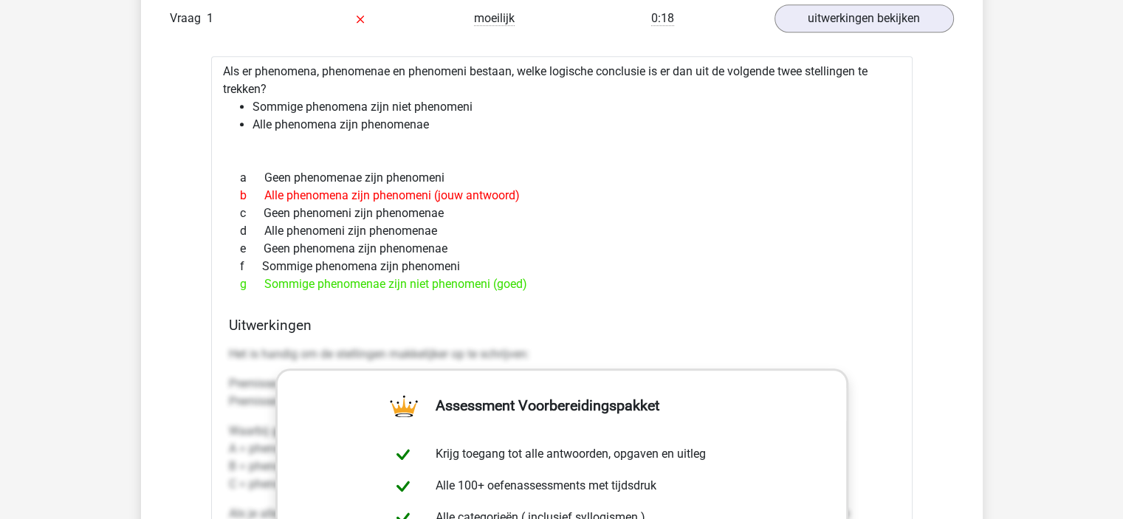
scroll to position [1255, 0]
